Goal: Information Seeking & Learning: Check status

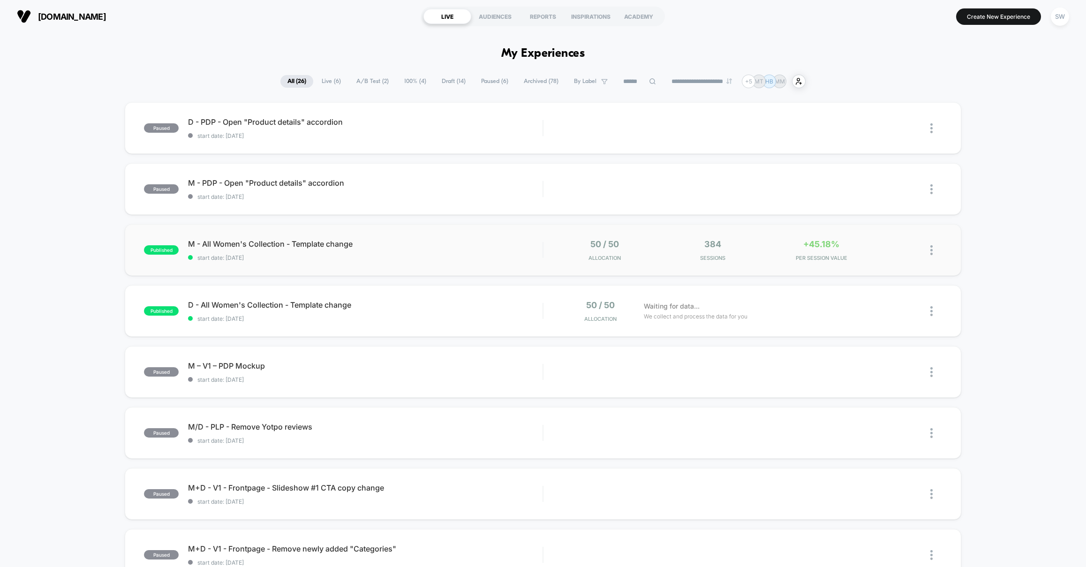
click at [486, 264] on div "published M - All Women's Collection - Template change start date: 09/10/2025 5…" at bounding box center [543, 250] width 836 height 52
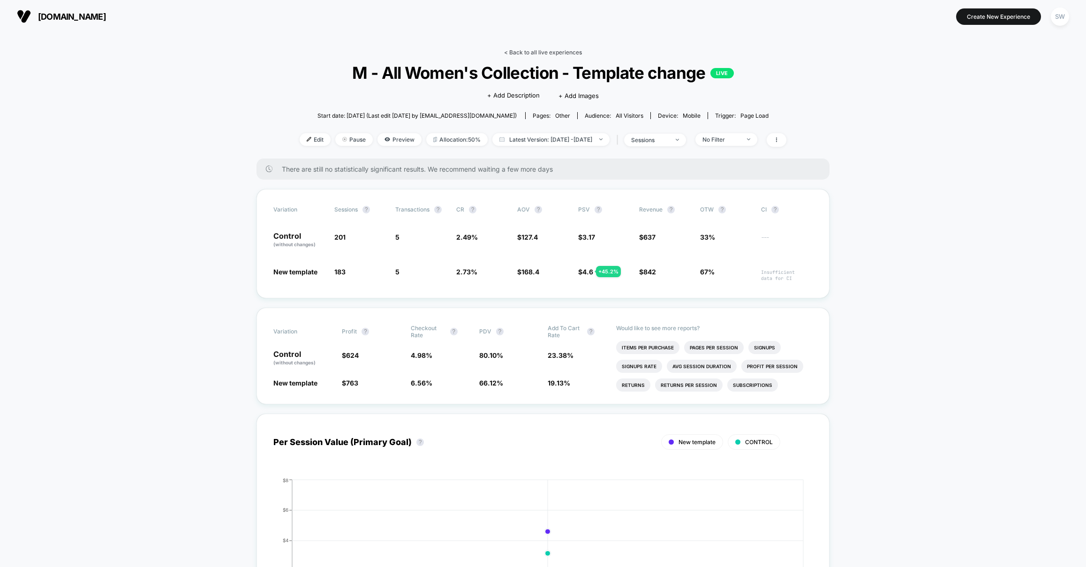
click at [540, 50] on link "< Back to all live experiences" at bounding box center [543, 52] width 78 height 7
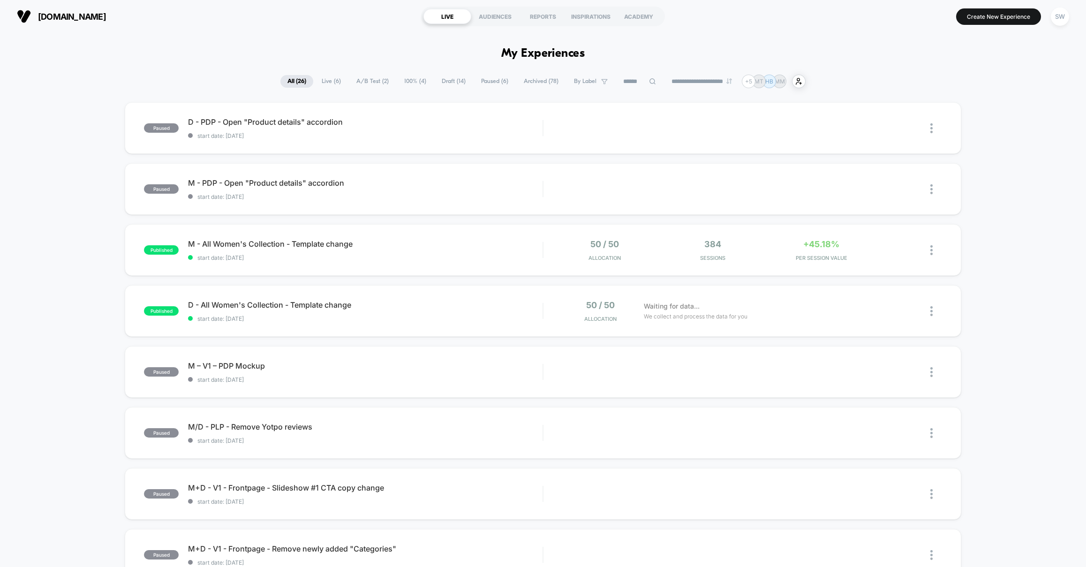
click at [369, 85] on span "A/B Test ( 2 )" at bounding box center [372, 81] width 46 height 13
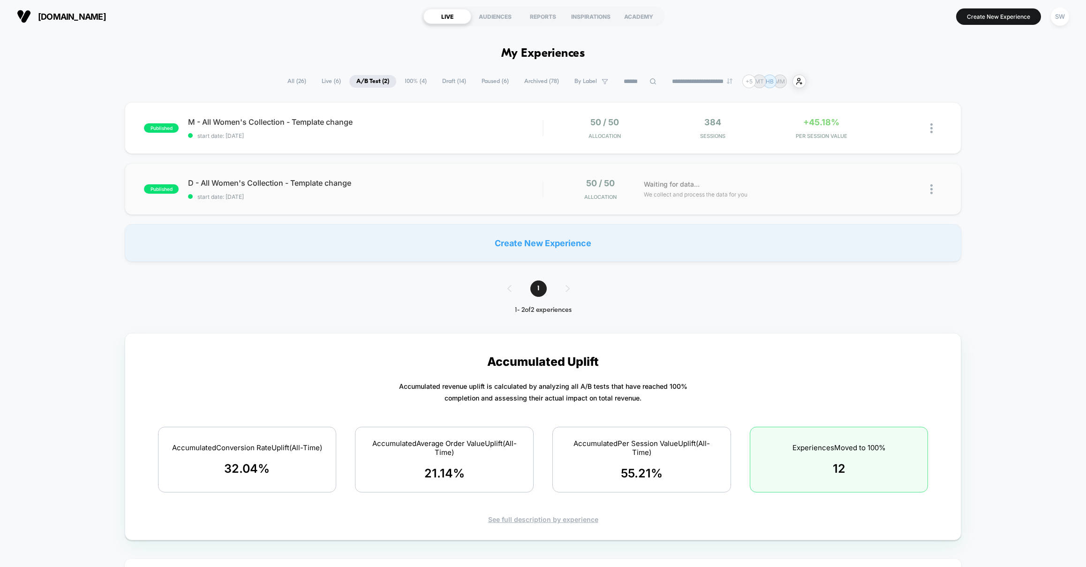
click at [452, 203] on div "published D - All Women's Collection - Template change start date: 09/10/2025 5…" at bounding box center [543, 189] width 836 height 52
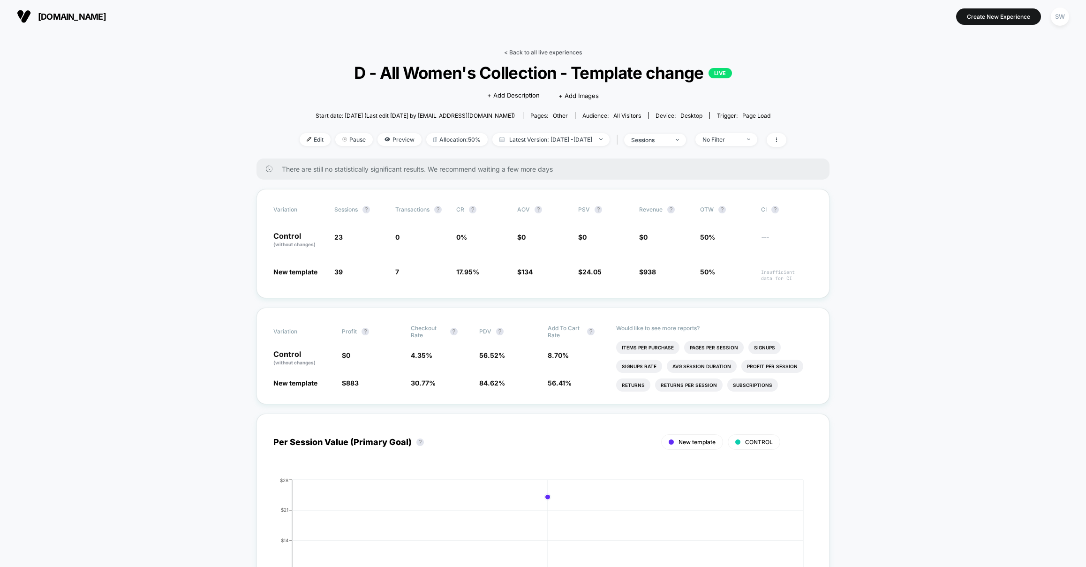
click at [530, 51] on link "< Back to all live experiences" at bounding box center [543, 52] width 78 height 7
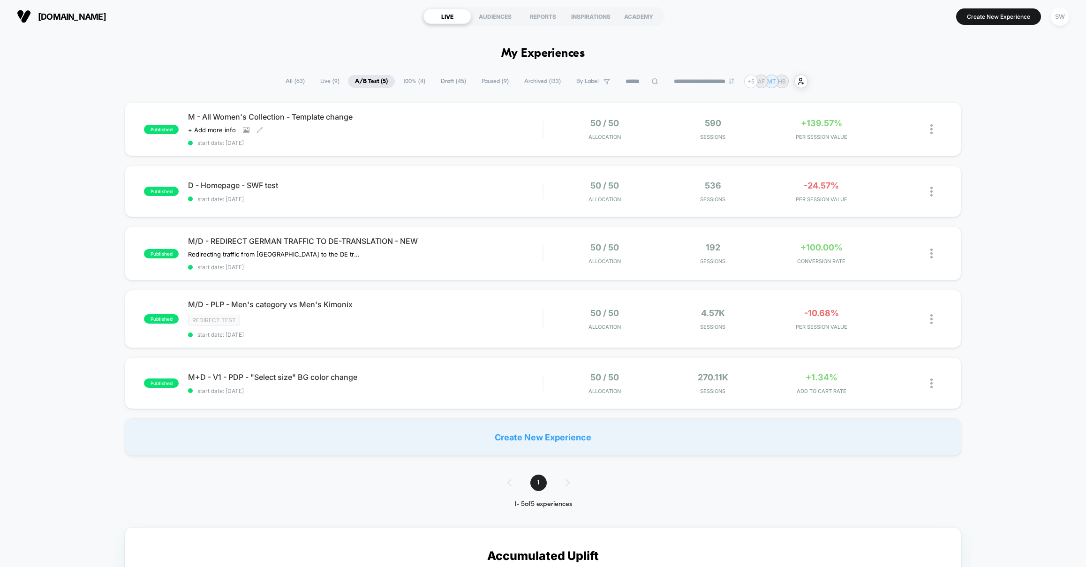
click at [467, 127] on div "M - All Women's Collection - Template change Click to view images Click to edit…" at bounding box center [365, 129] width 354 height 34
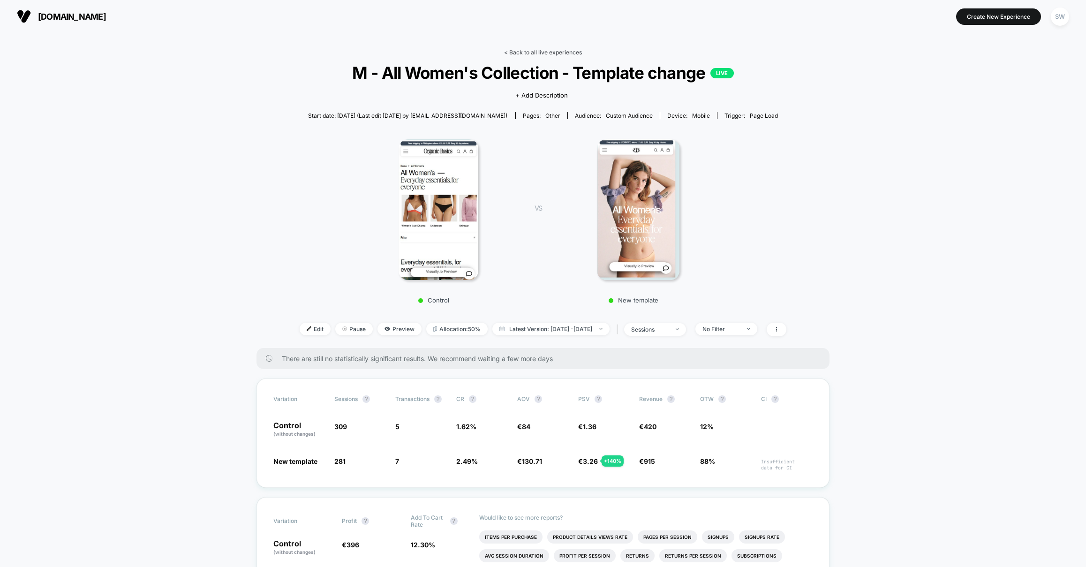
click at [522, 52] on link "< Back to all live experiences" at bounding box center [543, 52] width 78 height 7
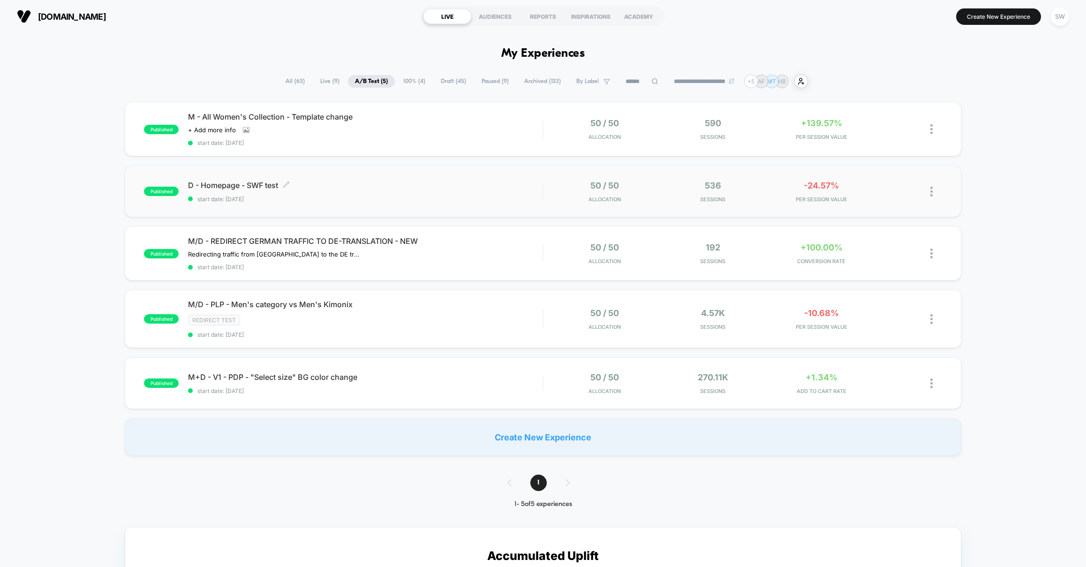
click at [478, 189] on div "D - Homepage - SWF test Click to edit experience details Click to edit experien…" at bounding box center [365, 192] width 354 height 22
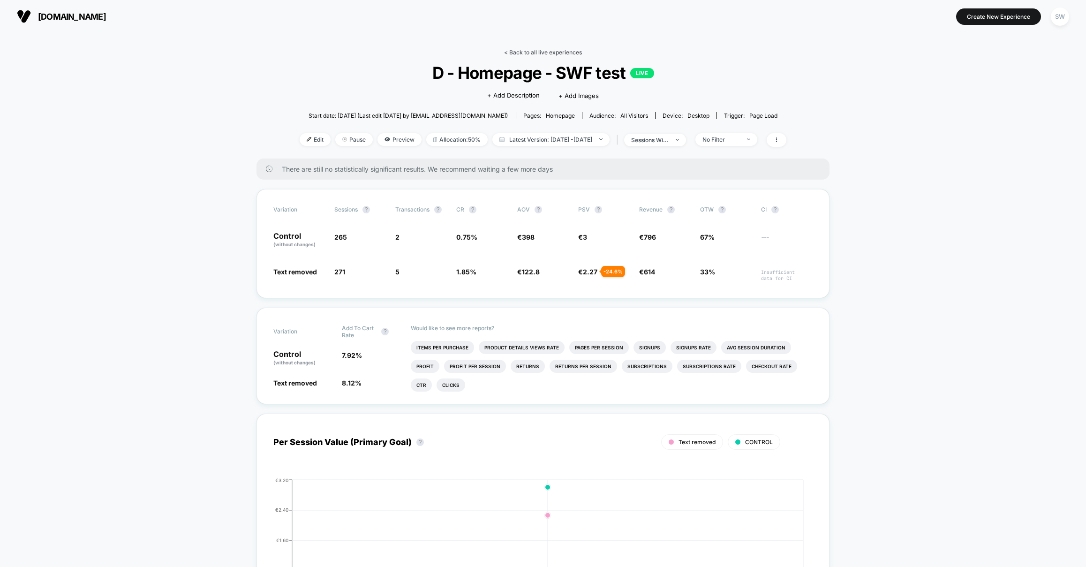
click at [515, 51] on link "< Back to all live experiences" at bounding box center [543, 52] width 78 height 7
